Goal: Communication & Community: Connect with others

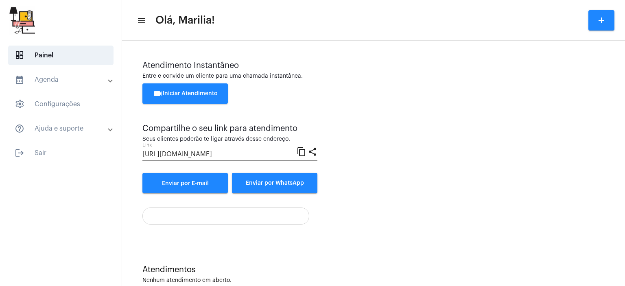
scroll to position [18, 0]
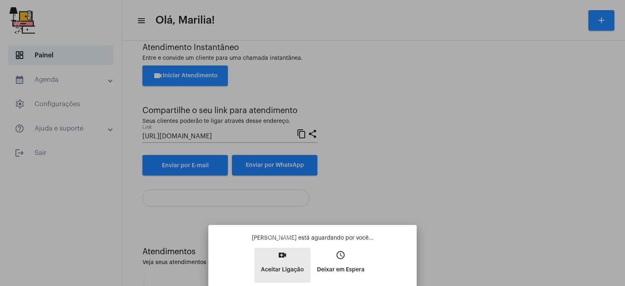
click at [281, 274] on p "Aceitar Ligação" at bounding box center [282, 269] width 43 height 15
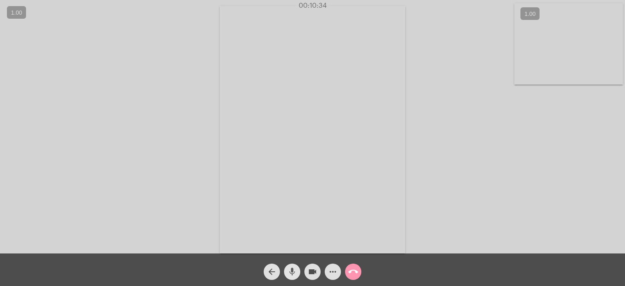
click at [294, 268] on mat-icon "mic" at bounding box center [292, 272] width 10 height 10
click at [294, 268] on mat-icon "mic_off" at bounding box center [292, 272] width 10 height 10
click at [294, 268] on mat-icon "mic" at bounding box center [292, 272] width 10 height 10
click at [294, 268] on mat-icon "mic_off" at bounding box center [292, 272] width 10 height 10
click at [291, 266] on span "mic" at bounding box center [292, 271] width 10 height 16
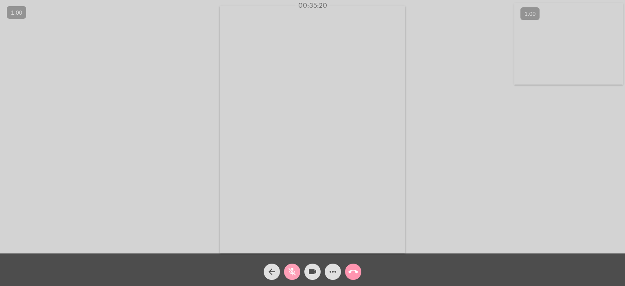
click at [291, 272] on mat-icon "mic_off" at bounding box center [292, 272] width 10 height 10
click at [291, 272] on mat-icon "mic" at bounding box center [292, 272] width 10 height 10
click at [291, 272] on mat-icon "mic_off" at bounding box center [292, 272] width 10 height 10
click at [291, 272] on mat-icon "mic" at bounding box center [292, 272] width 10 height 10
click at [291, 272] on mat-icon "mic_off" at bounding box center [292, 272] width 10 height 10
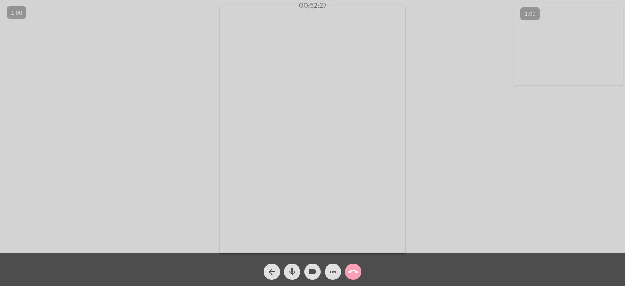
click at [353, 272] on mat-icon "call_end" at bounding box center [353, 272] width 10 height 10
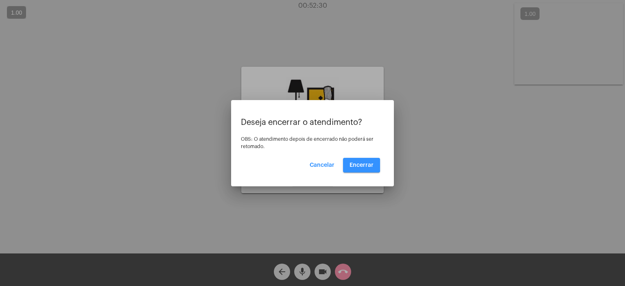
click at [358, 162] on span "Encerrar" at bounding box center [361, 165] width 24 height 6
